Goal: Task Accomplishment & Management: Use online tool/utility

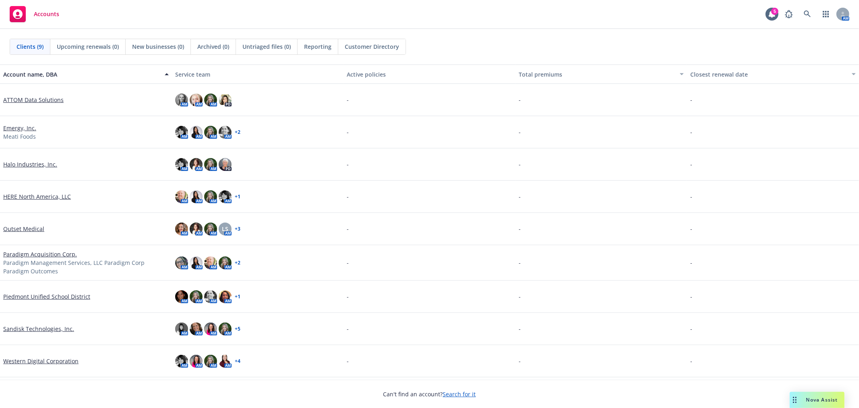
click at [42, 331] on link "Sandisk Technologies, Inc." at bounding box center [38, 328] width 71 height 8
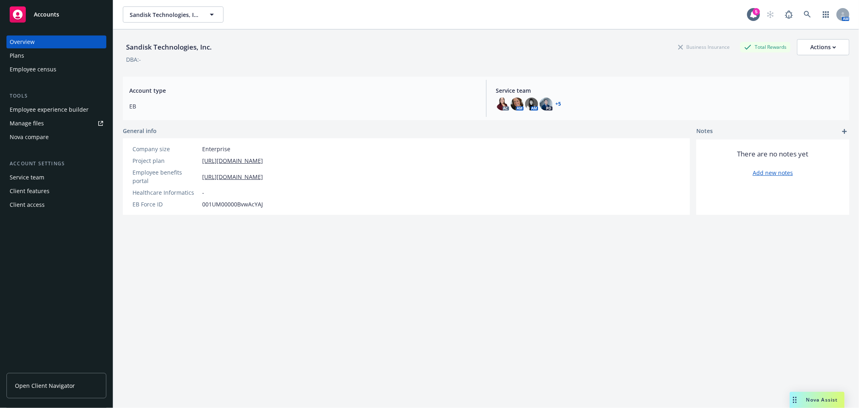
click at [62, 122] on link "Manage files" at bounding box center [56, 123] width 100 height 13
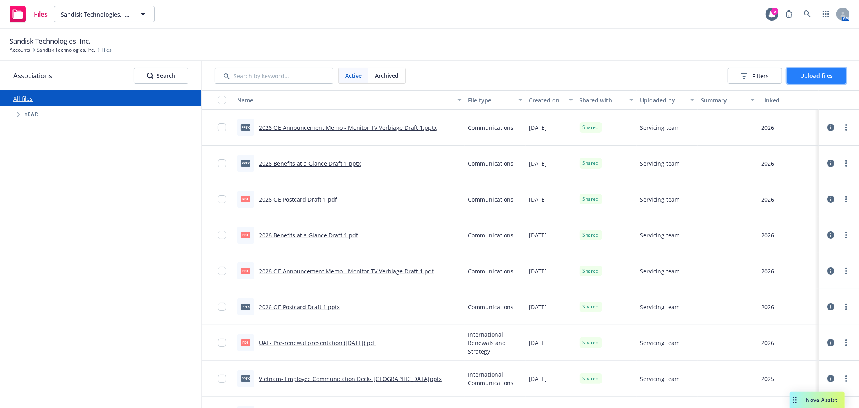
click at [811, 73] on span "Upload files" at bounding box center [816, 76] width 33 height 8
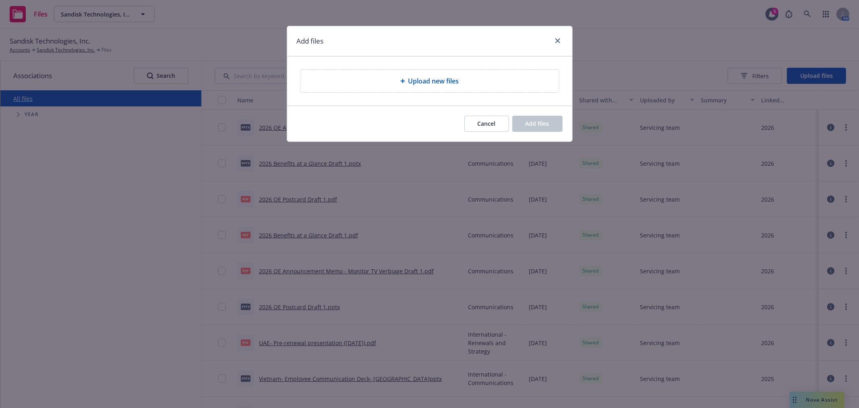
click at [479, 70] on div "Upload new files" at bounding box center [429, 81] width 259 height 23
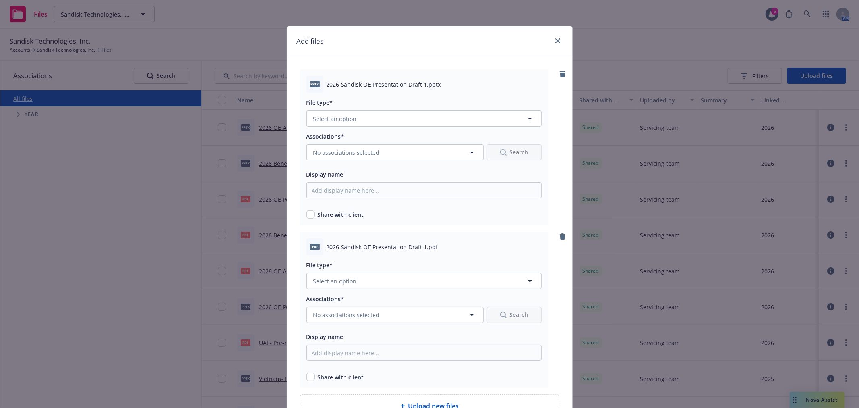
click at [333, 110] on div "File type* Select an option" at bounding box center [423, 111] width 235 height 29
click at [333, 112] on button "Select an option" at bounding box center [423, 118] width 235 height 16
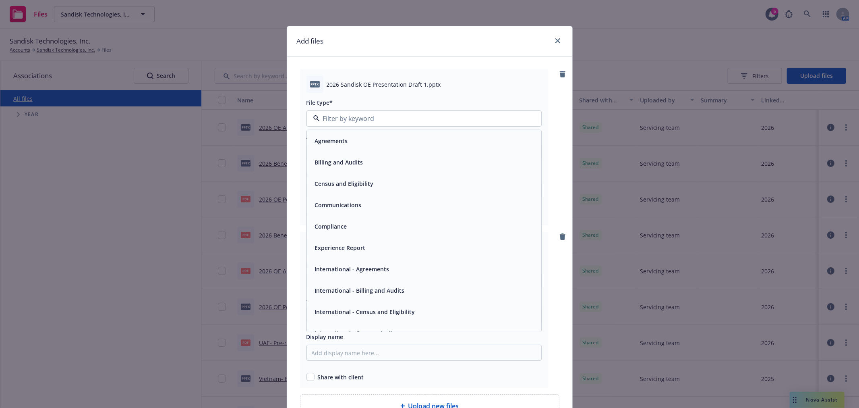
click at [344, 199] on div "Communications" at bounding box center [338, 205] width 52 height 12
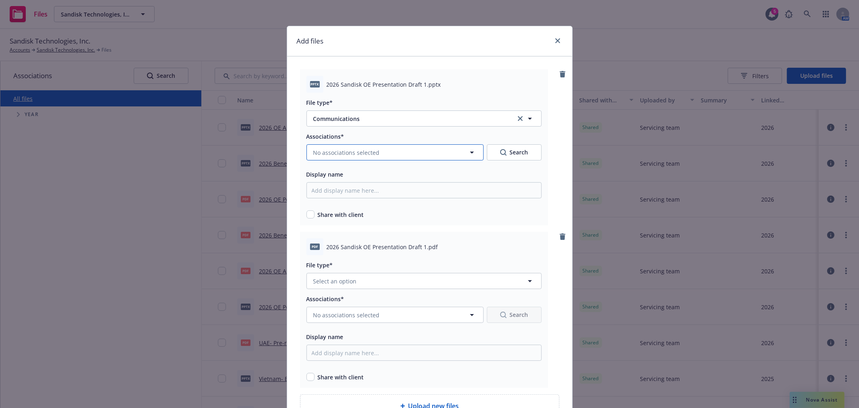
click at [339, 151] on span "No associations selected" at bounding box center [346, 152] width 66 height 8
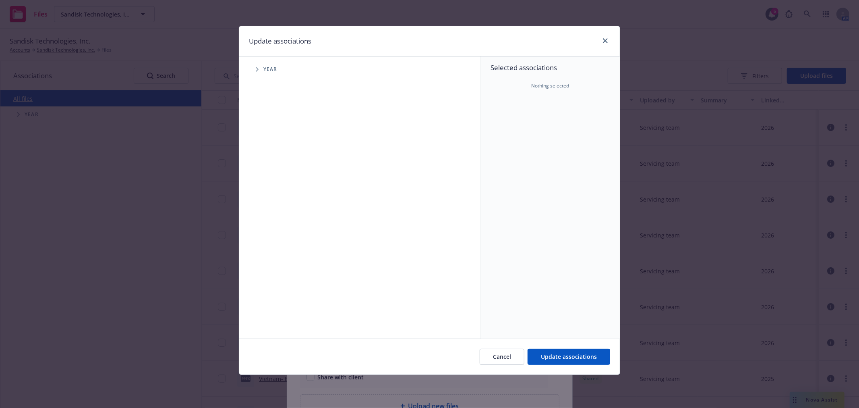
click at [258, 69] on icon "Tree Example" at bounding box center [257, 69] width 3 height 5
click at [277, 197] on input "Tree Example" at bounding box center [277, 198] width 8 height 8
checkbox input "true"
click at [566, 348] on div "Cancel Update associations" at bounding box center [429, 356] width 381 height 36
click at [567, 356] on span "Update associations" at bounding box center [569, 356] width 56 height 8
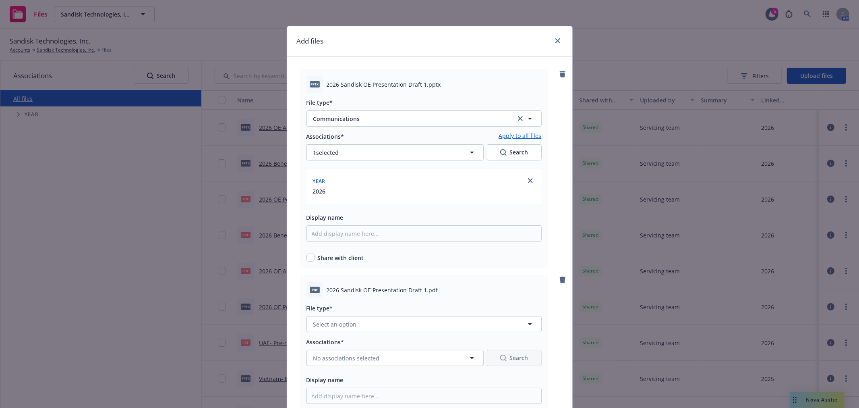
click at [311, 256] on div "Share with client" at bounding box center [423, 257] width 235 height 8
click at [308, 256] on input "checkbox" at bounding box center [310, 257] width 8 height 8
checkbox input "true"
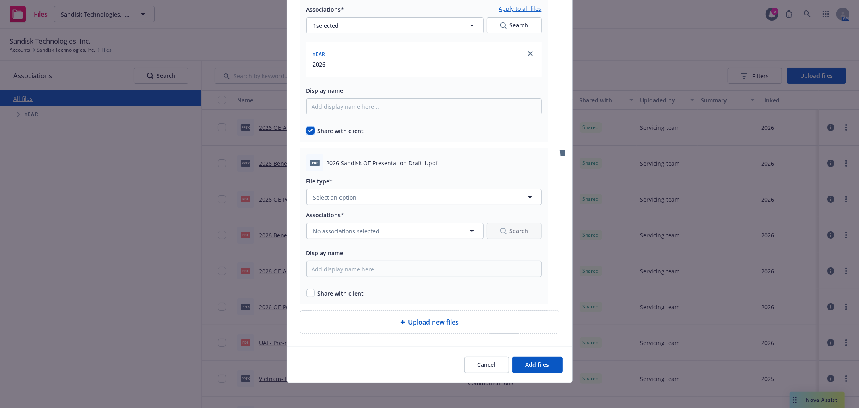
scroll to position [129, 0]
click at [323, 190] on button "Select an option" at bounding box center [423, 196] width 235 height 16
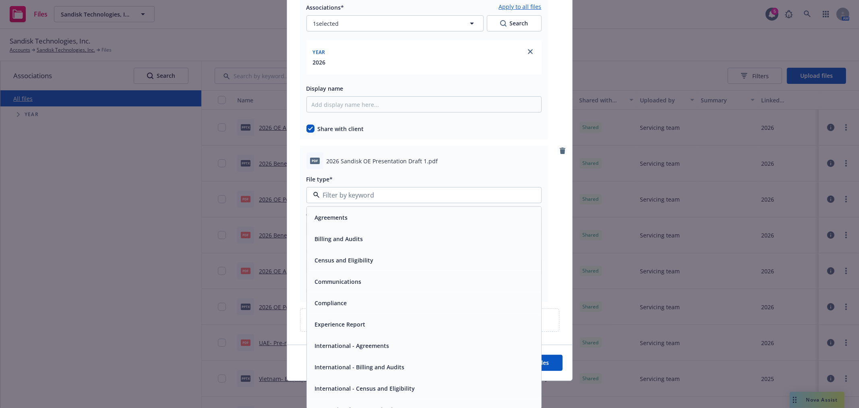
click at [338, 284] on span "Communications" at bounding box center [338, 281] width 47 height 8
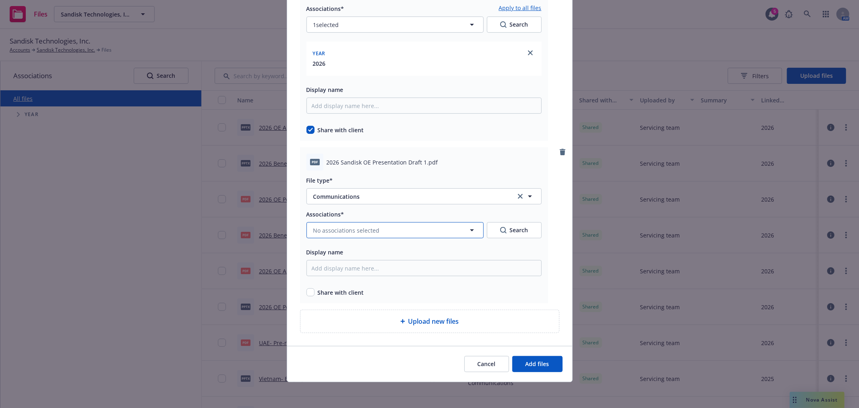
click at [326, 230] on span "No associations selected" at bounding box center [346, 230] width 66 height 8
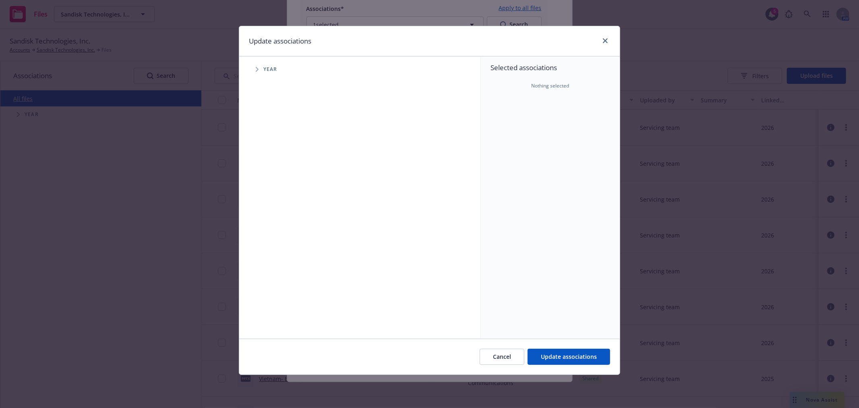
click at [251, 70] on span "Tree Example" at bounding box center [256, 69] width 13 height 13
click at [280, 203] on div "2026 Year" at bounding box center [285, 197] width 24 height 15
click at [279, 199] on input "Tree Example" at bounding box center [277, 198] width 8 height 8
click at [280, 199] on input "Tree Example" at bounding box center [277, 198] width 8 height 8
checkbox input "true"
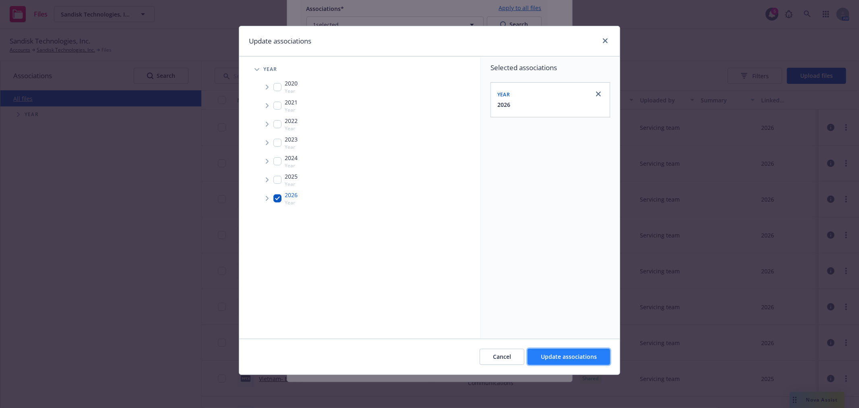
click at [543, 360] on span "Update associations" at bounding box center [569, 356] width 56 height 8
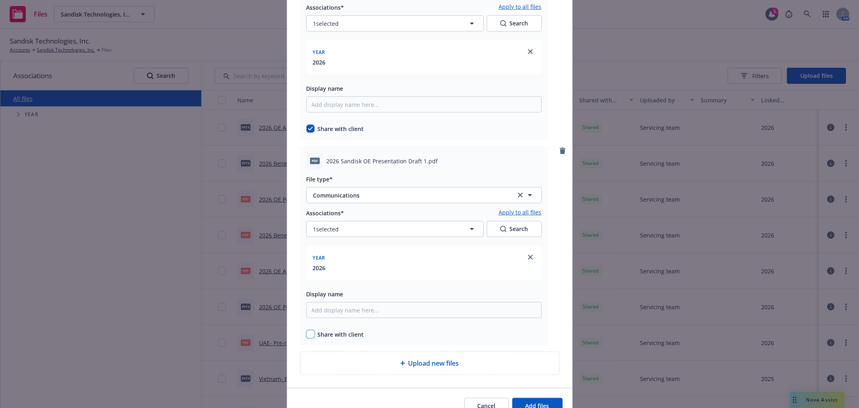
click at [306, 333] on input "checkbox" at bounding box center [310, 334] width 8 height 8
checkbox input "true"
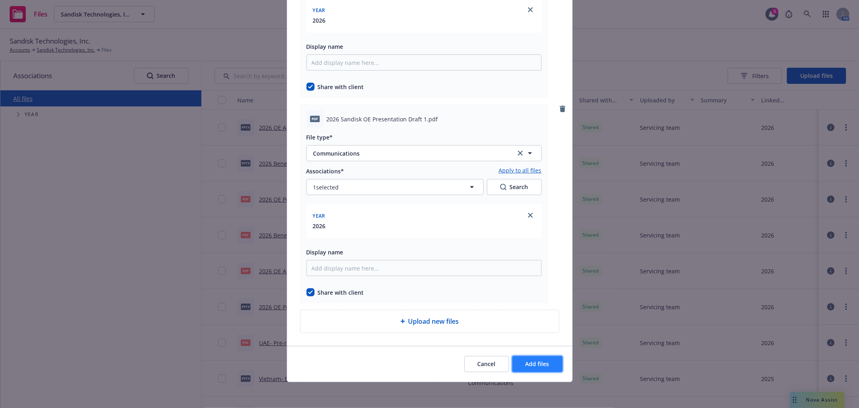
click at [530, 361] on span "Add files" at bounding box center [538, 364] width 24 height 8
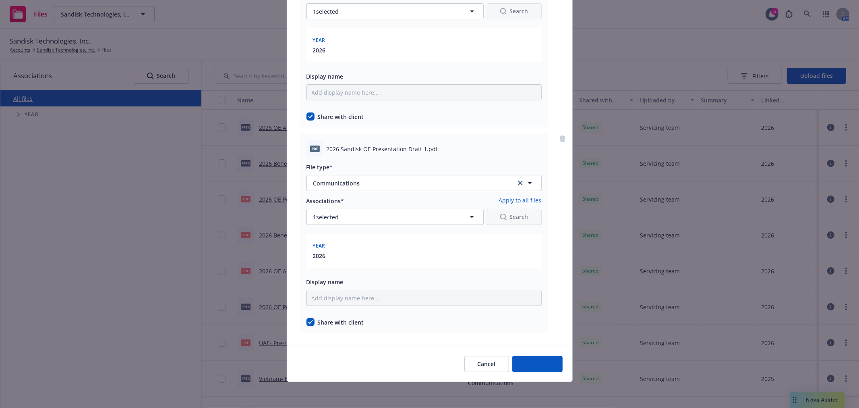
scroll to position [142, 0]
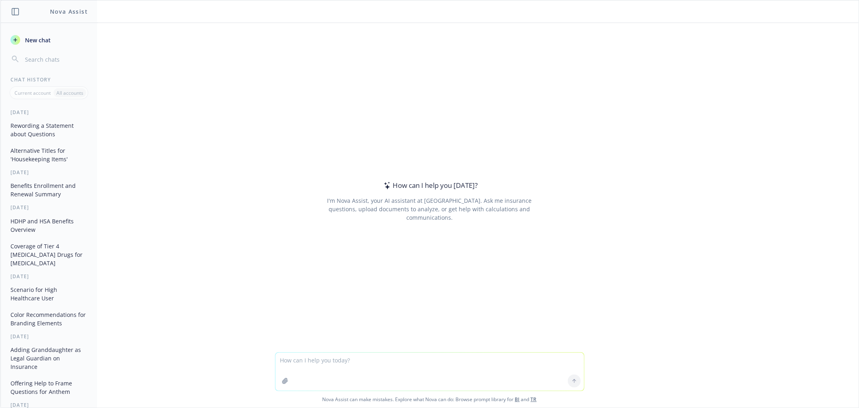
click at [331, 366] on textarea at bounding box center [429, 371] width 308 height 38
type textarea "ia deductible waived and after deductible the same thing"
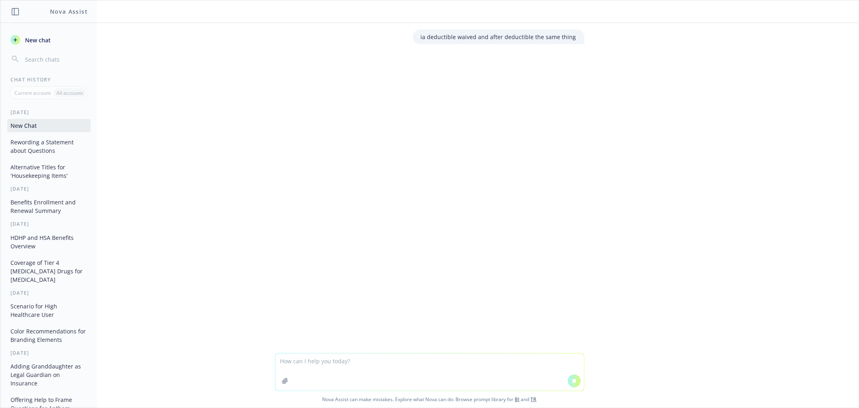
click at [541, 37] on p "ia deductible waived and after deductible the same thing" at bounding box center [498, 37] width 155 height 8
copy div "ia deductible waived and after deductible the same thing"
click at [331, 371] on textarea at bounding box center [429, 371] width 308 height 37
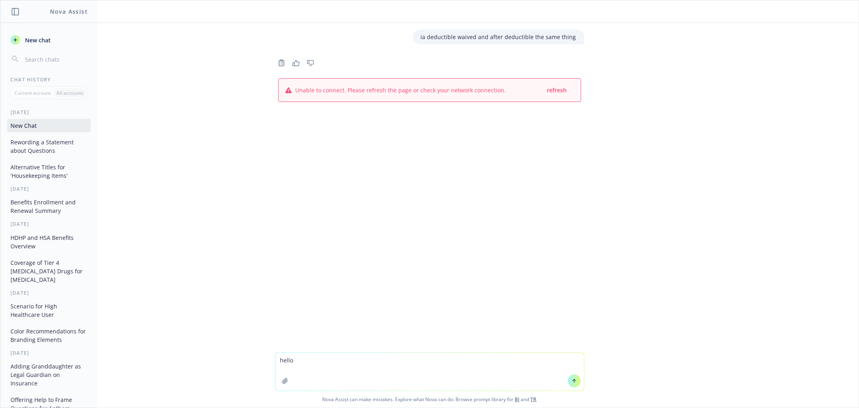
type textarea "hello"
click at [554, 89] on span "refresh" at bounding box center [557, 90] width 20 height 8
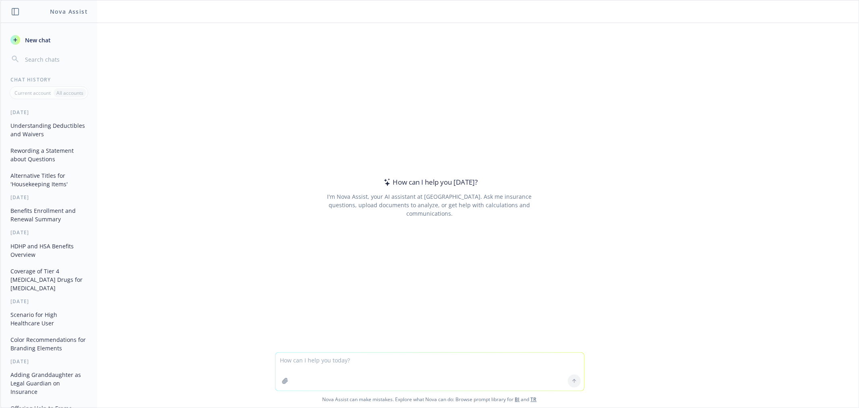
click at [331, 360] on textarea at bounding box center [429, 371] width 308 height 38
type textarea "test"
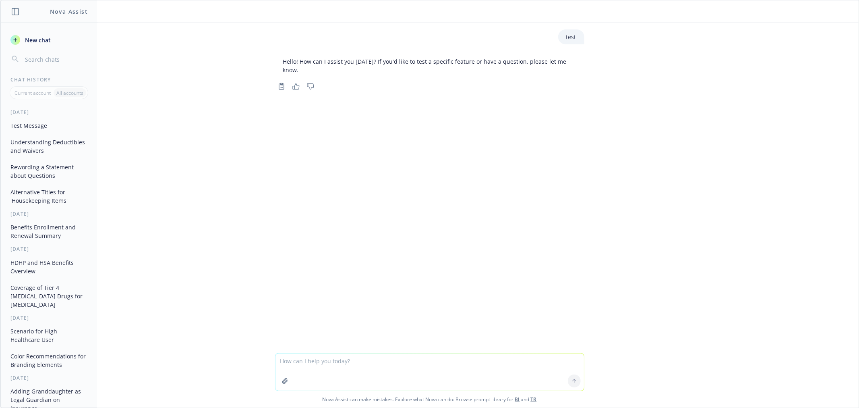
click at [303, 364] on textarea at bounding box center [429, 371] width 308 height 37
type textarea "ia deductible waived and after deductible the same thing"
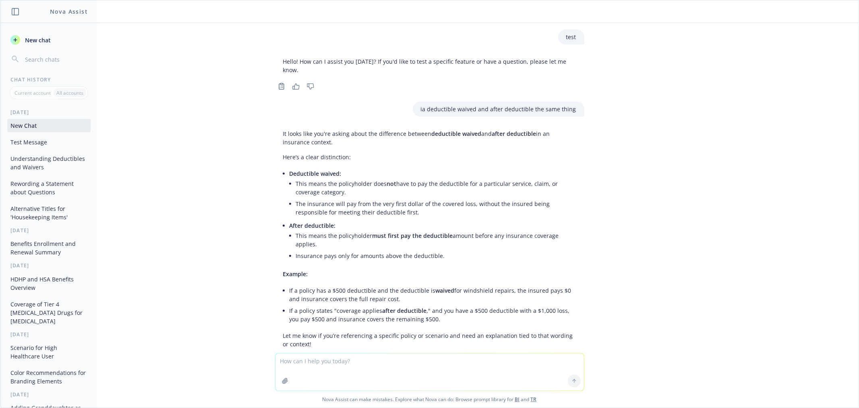
scroll to position [15, 0]
